Goal: Information Seeking & Learning: Learn about a topic

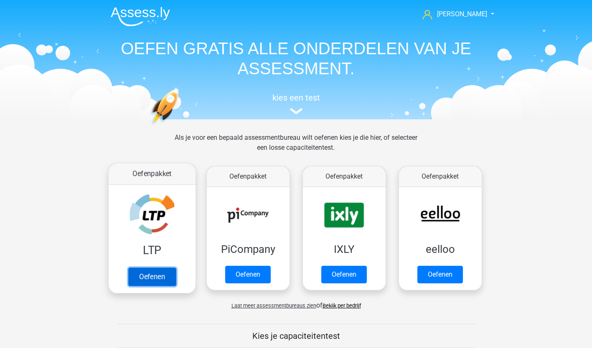
click at [156, 274] on link "Oefenen" at bounding box center [152, 277] width 48 height 18
click at [165, 273] on link "Oefenen" at bounding box center [152, 277] width 48 height 18
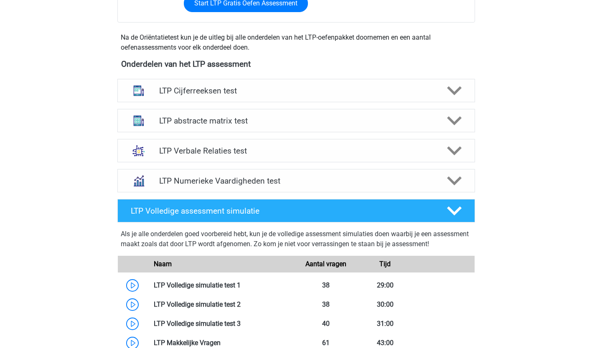
scroll to position [280, 0]
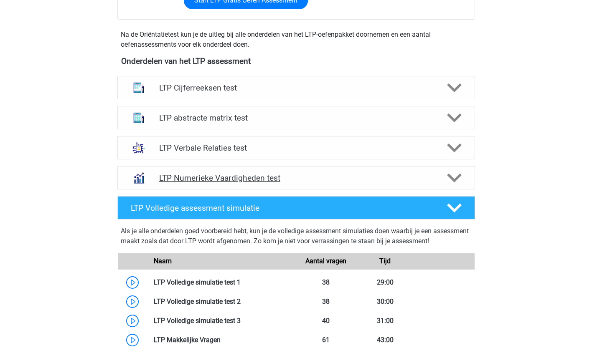
click at [461, 176] on polygon at bounding box center [454, 178] width 15 height 9
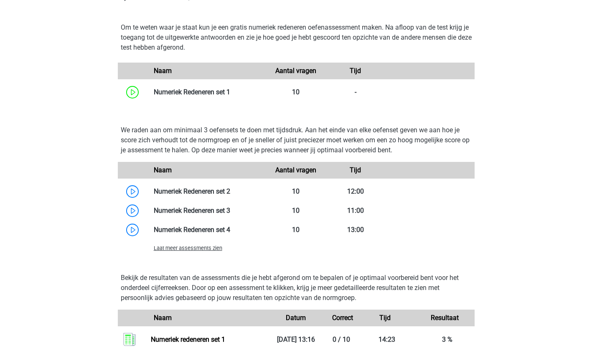
scroll to position [505, 0]
click at [196, 247] on span "Laat meer assessments zien" at bounding box center [188, 248] width 69 height 6
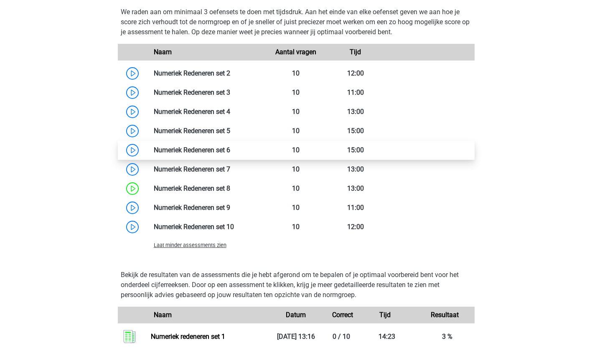
scroll to position [623, 0]
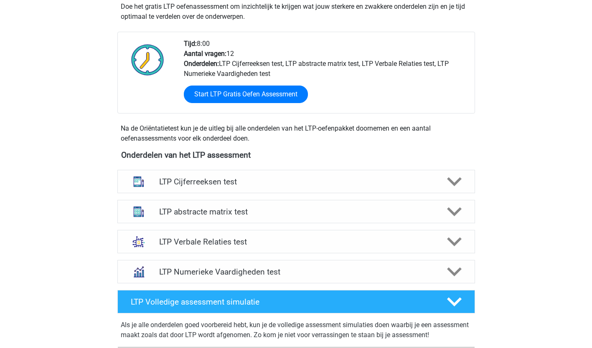
scroll to position [185, 0]
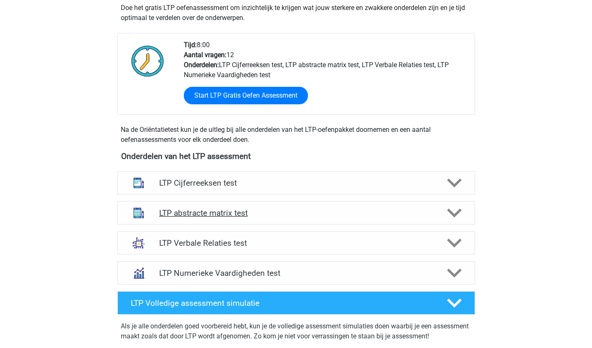
click at [458, 211] on polygon at bounding box center [454, 213] width 15 height 9
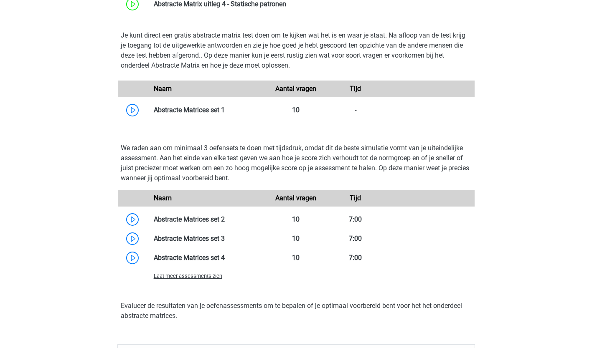
scroll to position [518, 0]
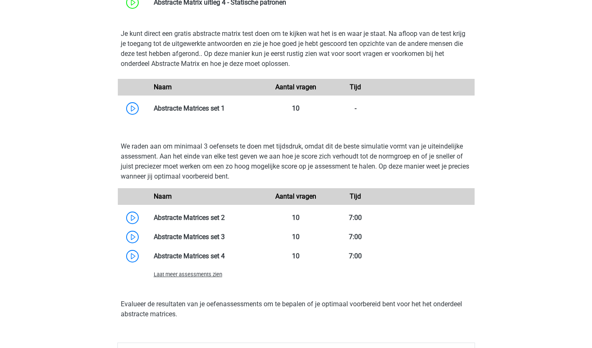
click at [176, 277] on span "Laat meer assessments zien" at bounding box center [188, 275] width 69 height 6
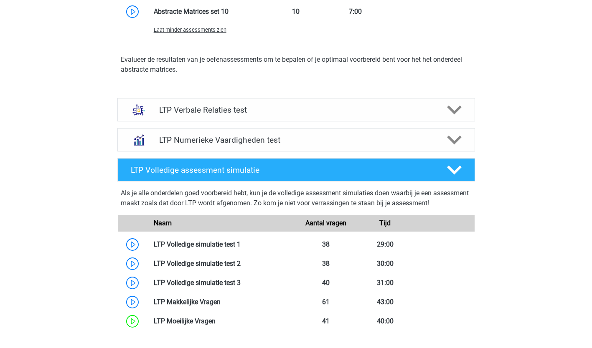
scroll to position [879, 0]
